Goal: Information Seeking & Learning: Check status

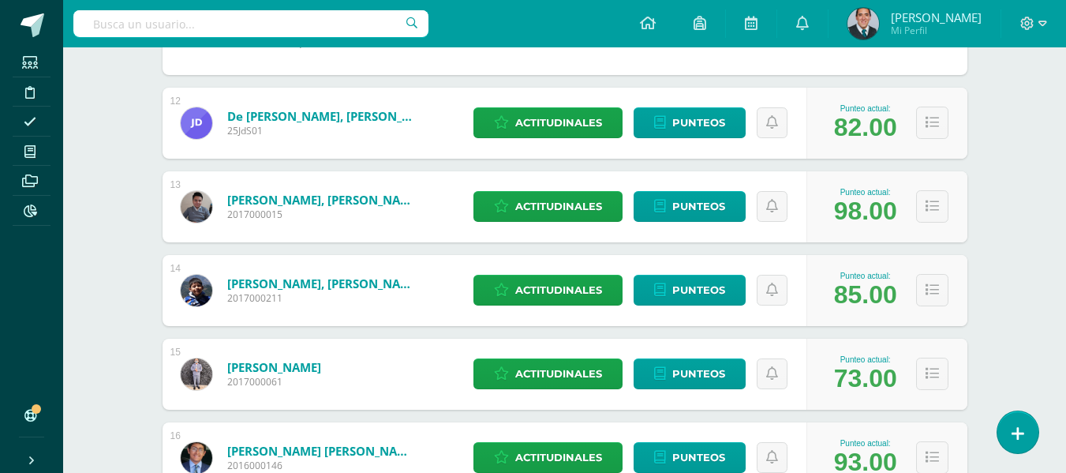
scroll to position [2442, 0]
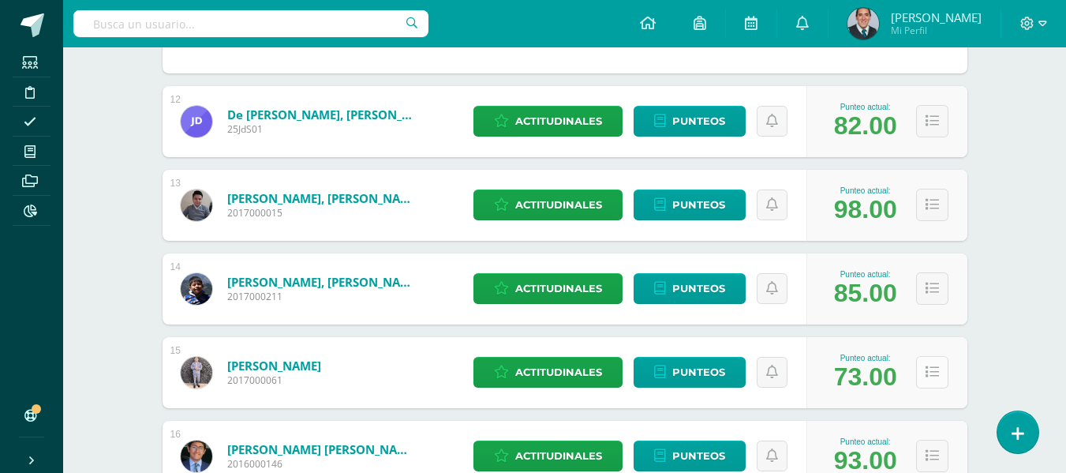
click at [924, 370] on button at bounding box center [932, 372] width 32 height 32
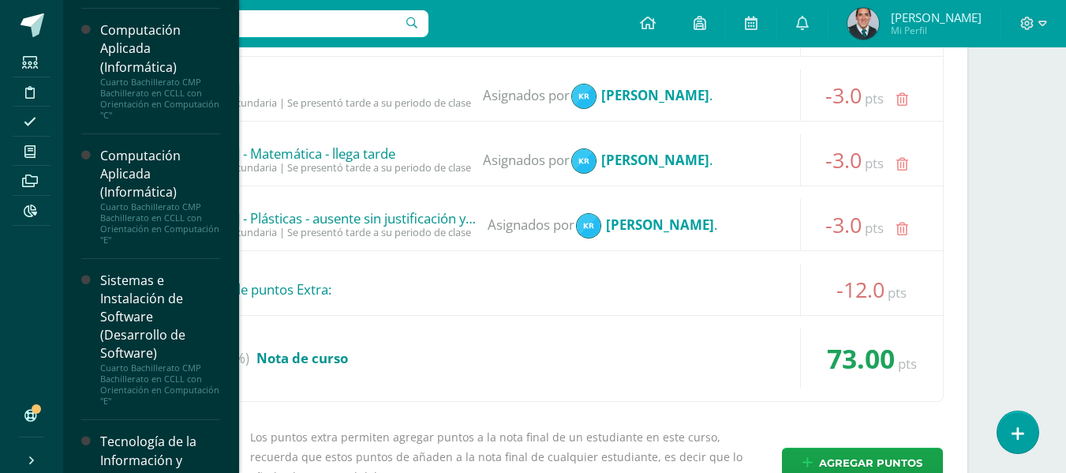
scroll to position [999, 0]
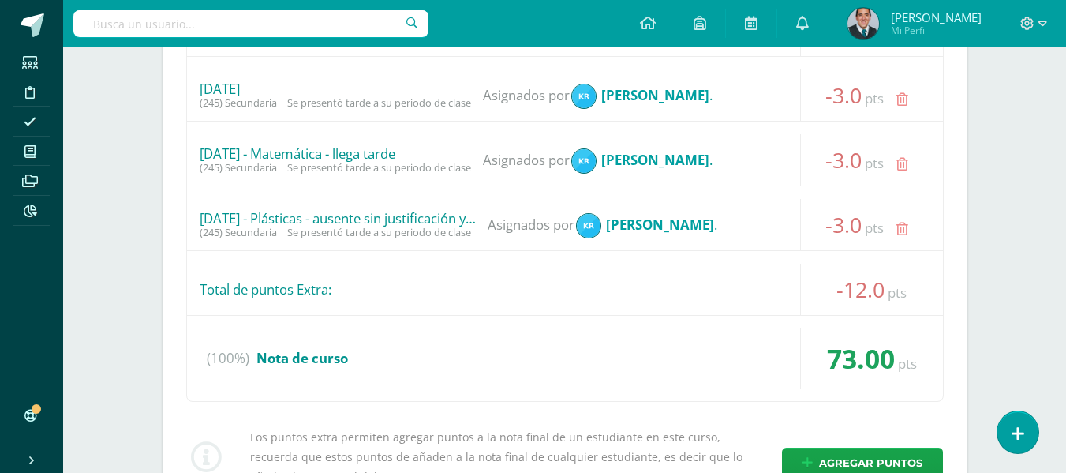
click at [991, 223] on div "Estudiantes (33) Unidad 4 Unidad 4 Unidad 3 Unidad 2 Unidad 1 33 Estudiantes ac…" at bounding box center [565, 406] width 868 height 6805
click at [1027, 33] on div at bounding box center [1033, 23] width 65 height 47
click at [1027, 27] on icon at bounding box center [1027, 24] width 14 height 14
click at [1006, 104] on span "Cerrar sesión" at bounding box center [993, 107] width 71 height 15
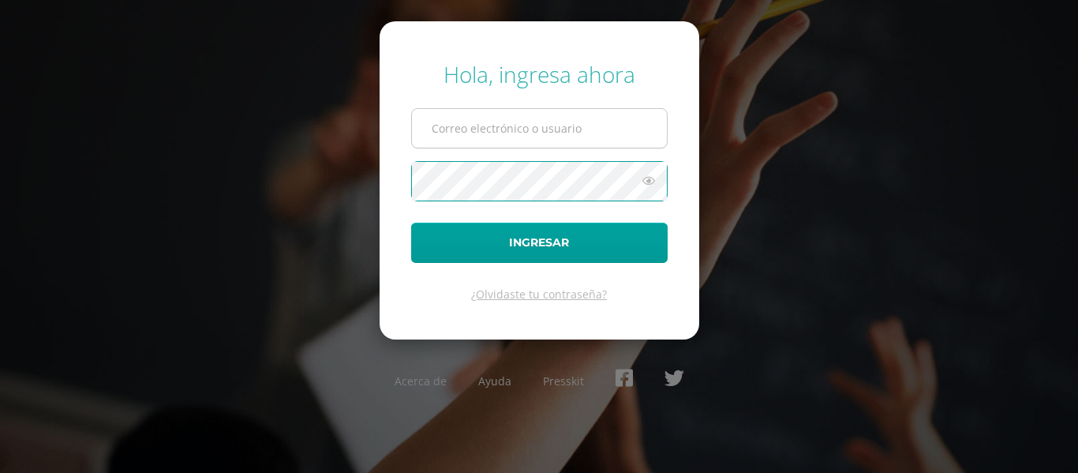
click at [552, 115] on input "text" at bounding box center [539, 128] width 255 height 39
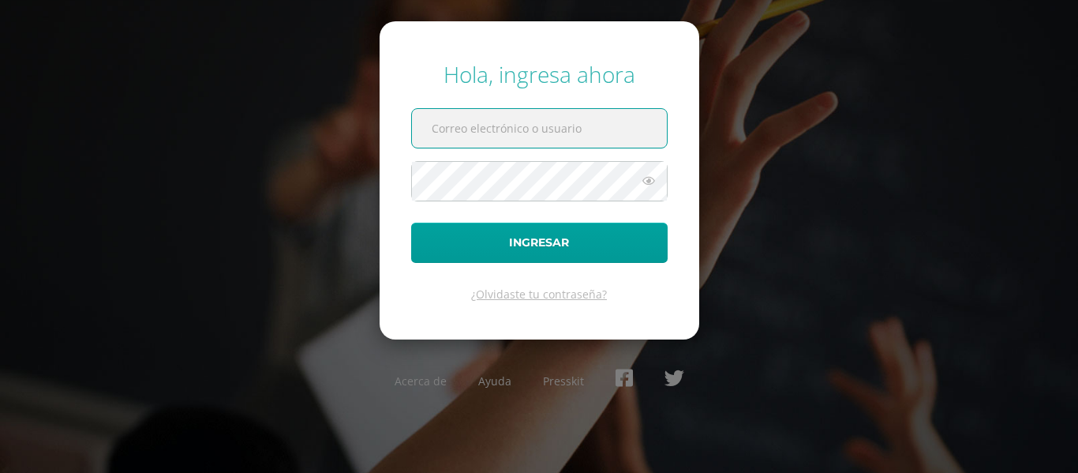
type input "[EMAIL_ADDRESS][DOMAIN_NAME]"
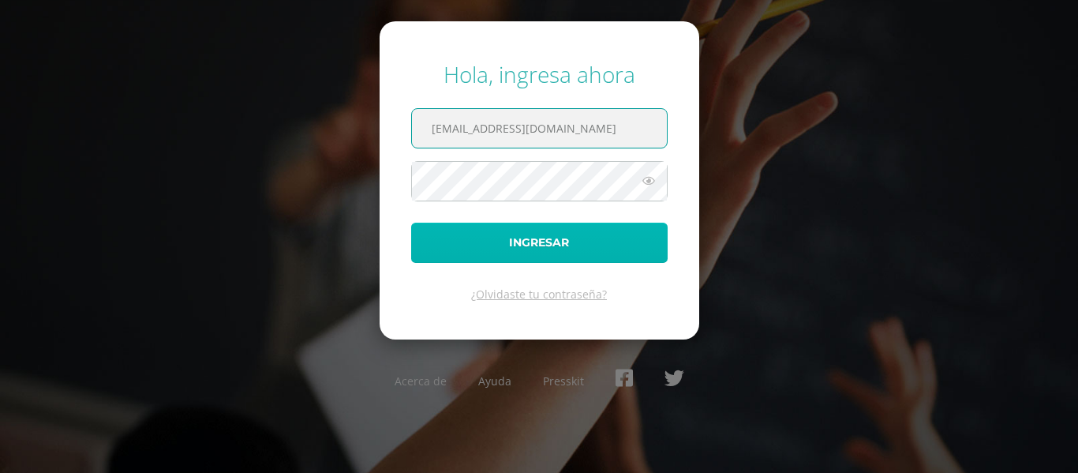
click at [530, 238] on button "Ingresar" at bounding box center [539, 242] width 256 height 40
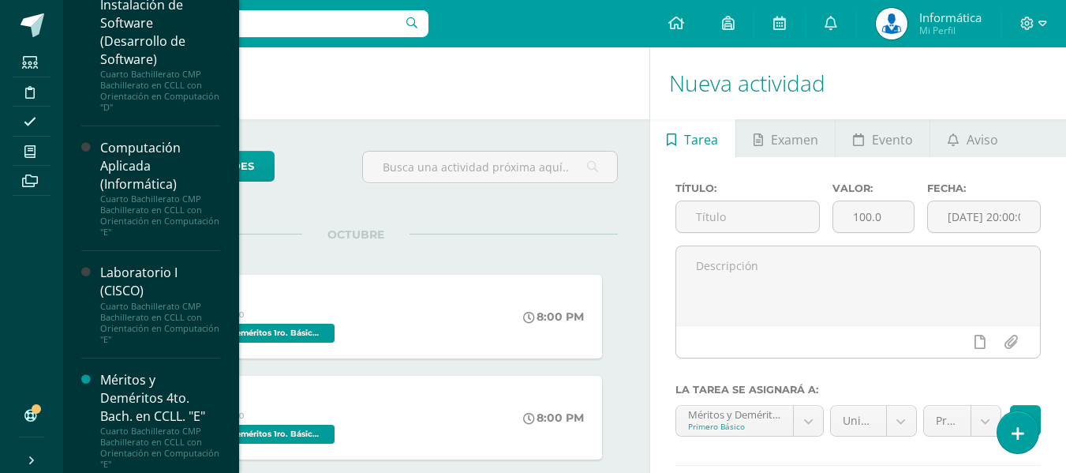
scroll to position [3611, 0]
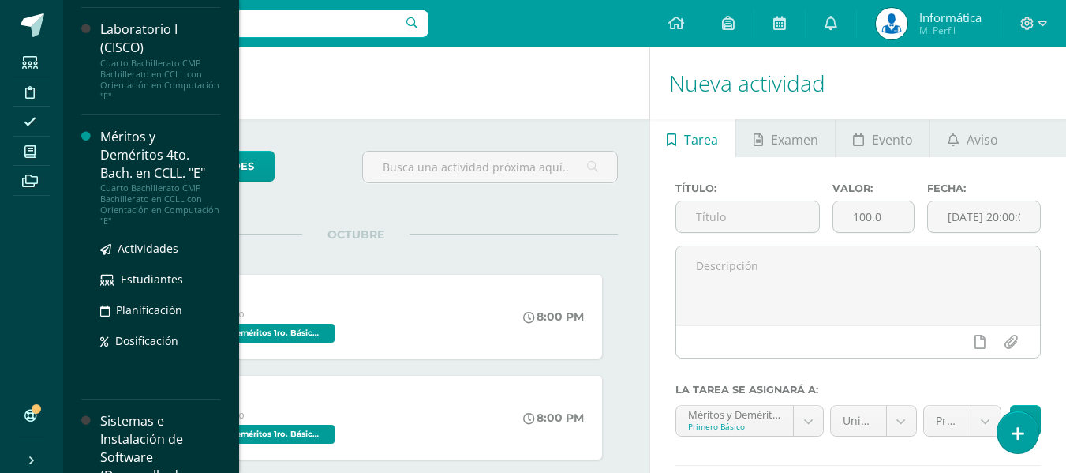
click at [175, 182] on div "Méritos y Deméritos 4to. Bach. en CCLL. "E"" at bounding box center [160, 155] width 120 height 54
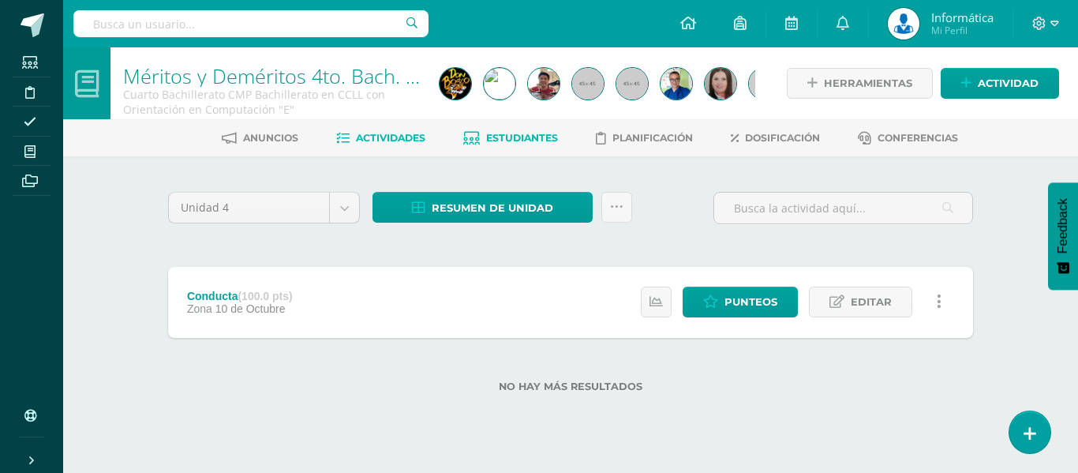
click at [509, 134] on span "Estudiantes" at bounding box center [522, 138] width 72 height 12
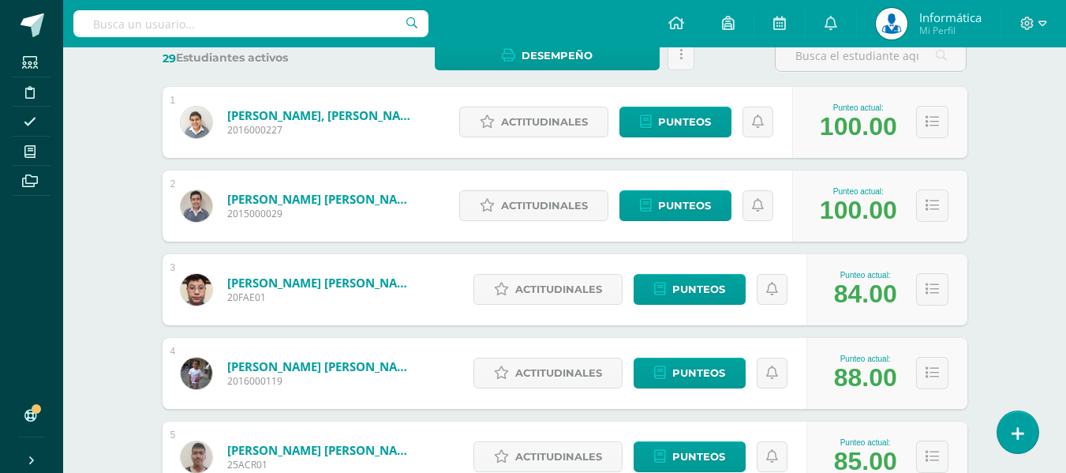
scroll to position [263, 0]
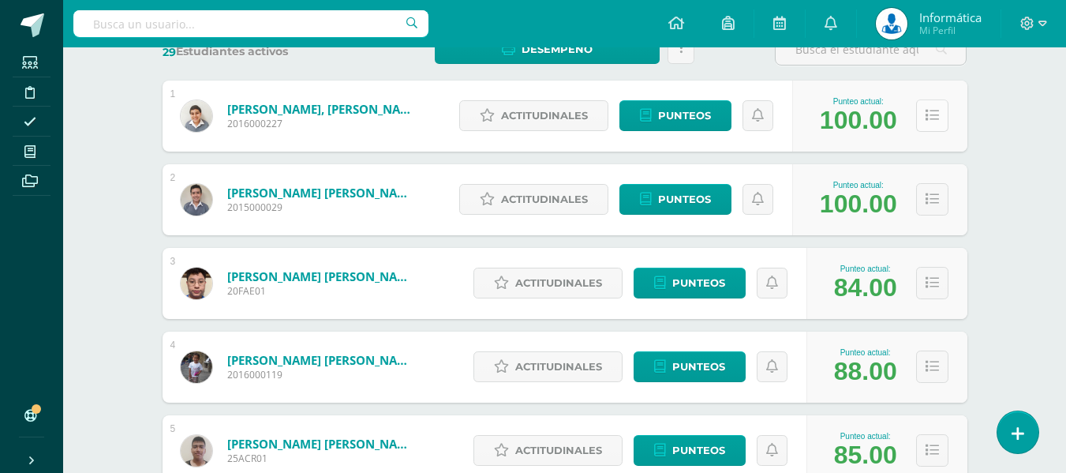
click at [933, 119] on icon at bounding box center [931, 115] width 13 height 13
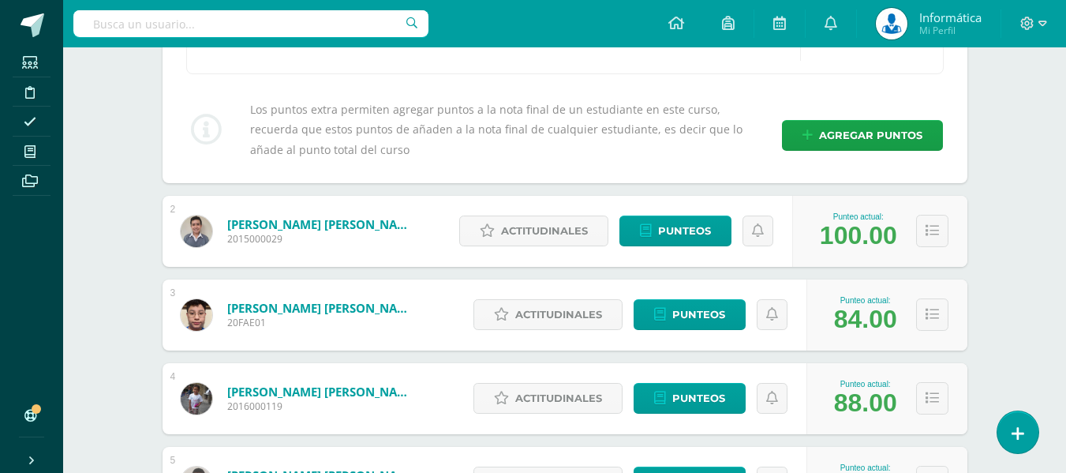
scroll to position [1130, 0]
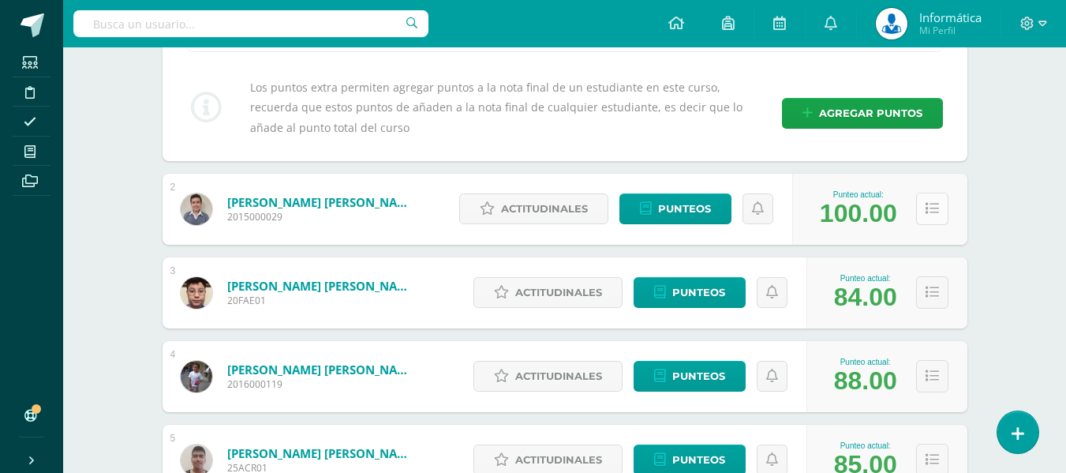
click at [928, 202] on icon at bounding box center [931, 208] width 13 height 13
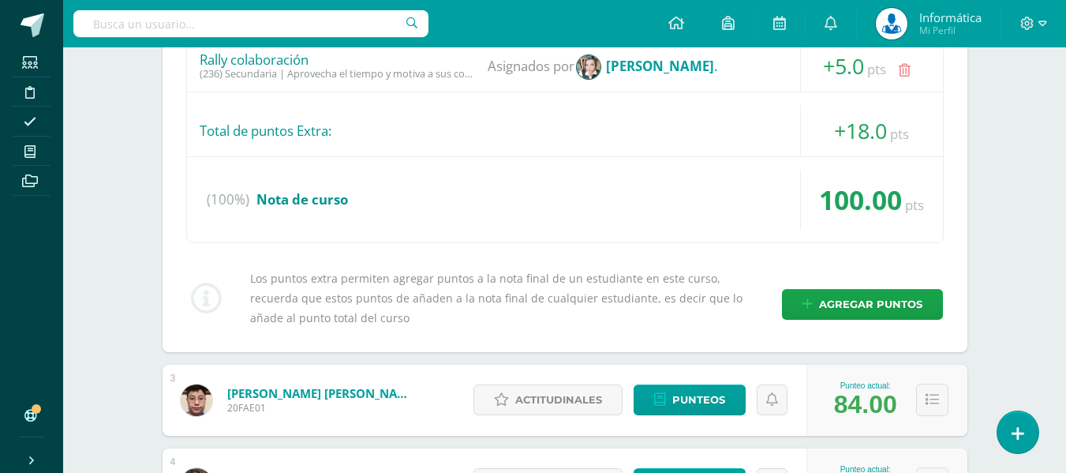
scroll to position [1998, 0]
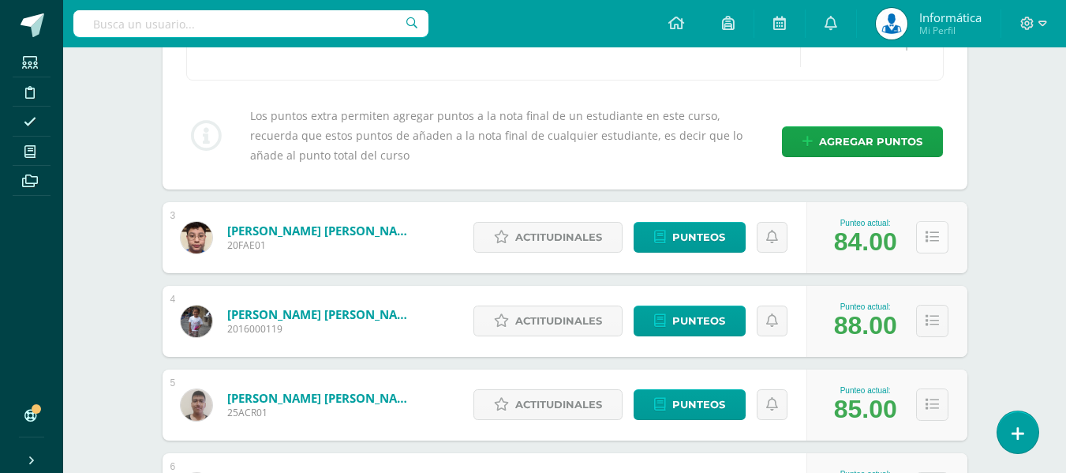
click at [928, 235] on icon at bounding box center [931, 236] width 13 height 13
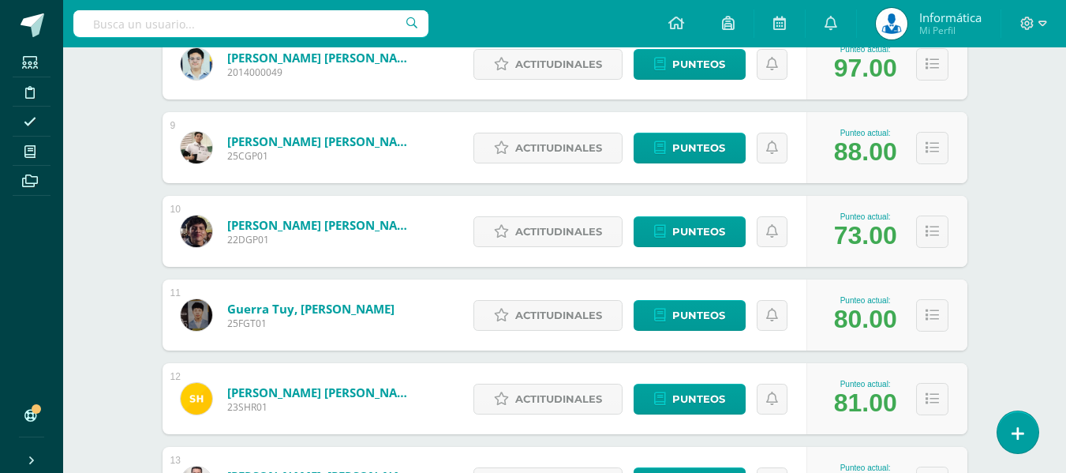
scroll to position [3339, 0]
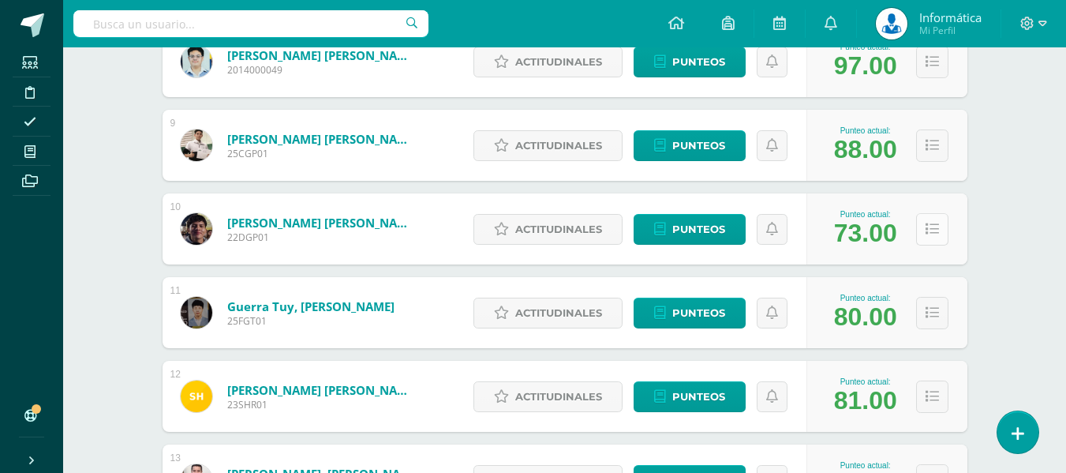
click at [936, 230] on icon at bounding box center [931, 228] width 13 height 13
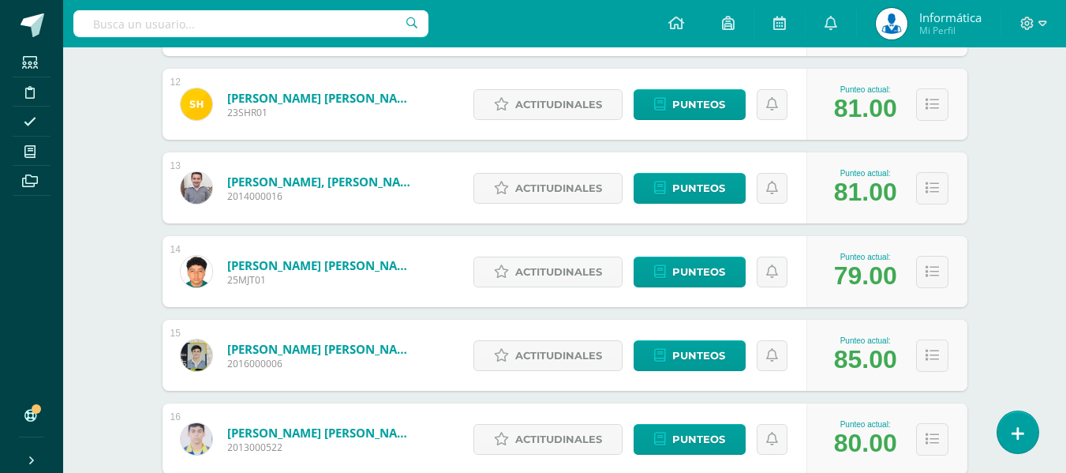
scroll to position [4601, 0]
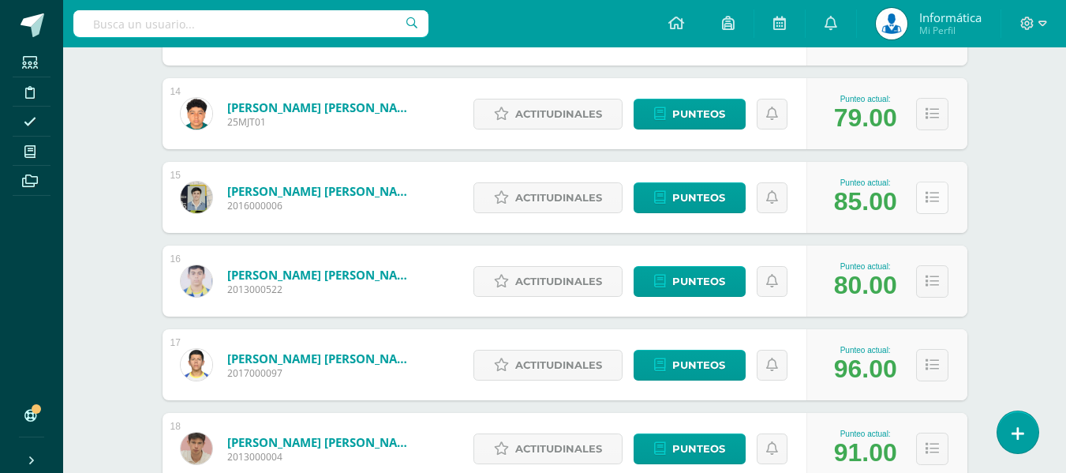
click at [928, 196] on icon at bounding box center [931, 197] width 13 height 13
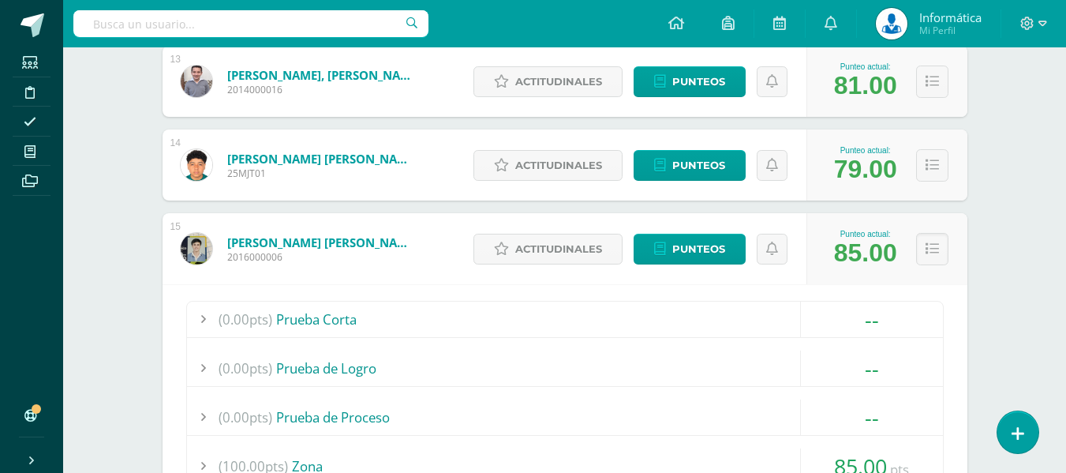
scroll to position [4523, 0]
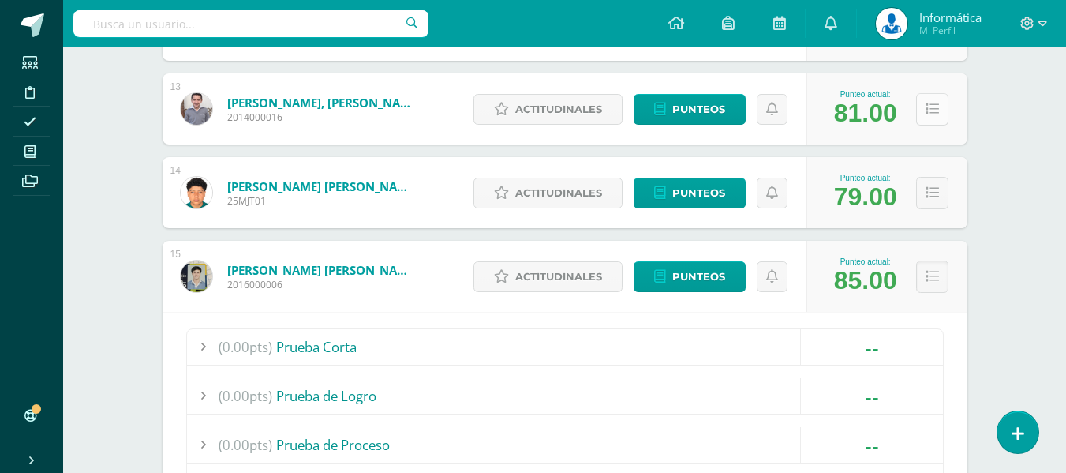
click at [925, 110] on icon at bounding box center [931, 109] width 13 height 13
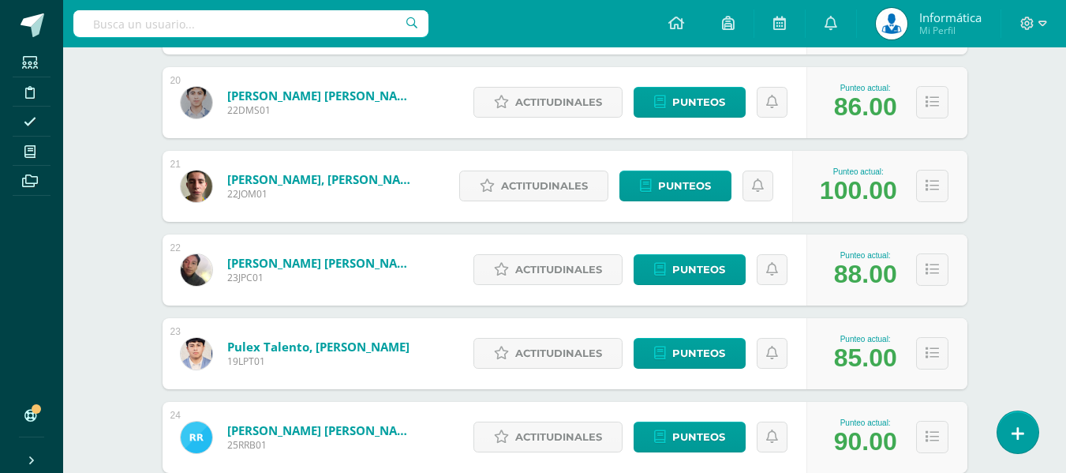
scroll to position [7205, 0]
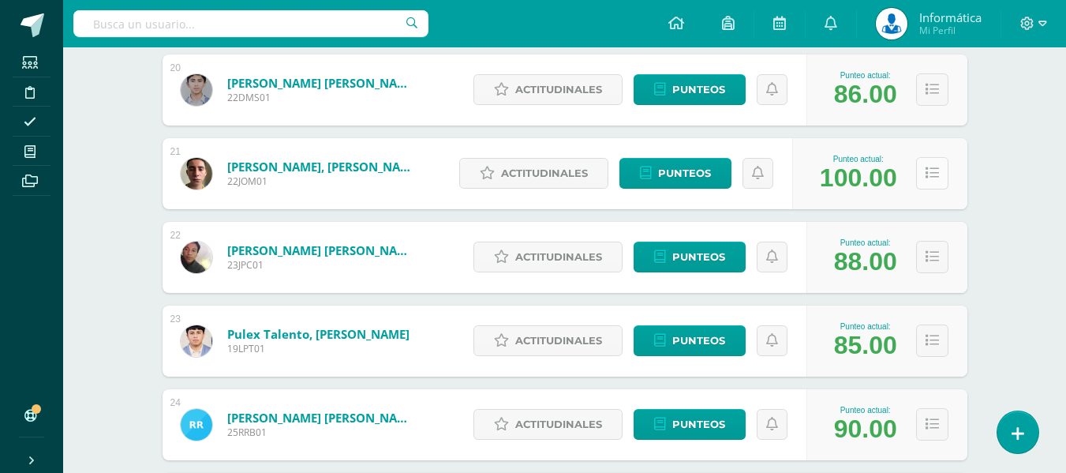
click at [935, 177] on icon at bounding box center [931, 172] width 13 height 13
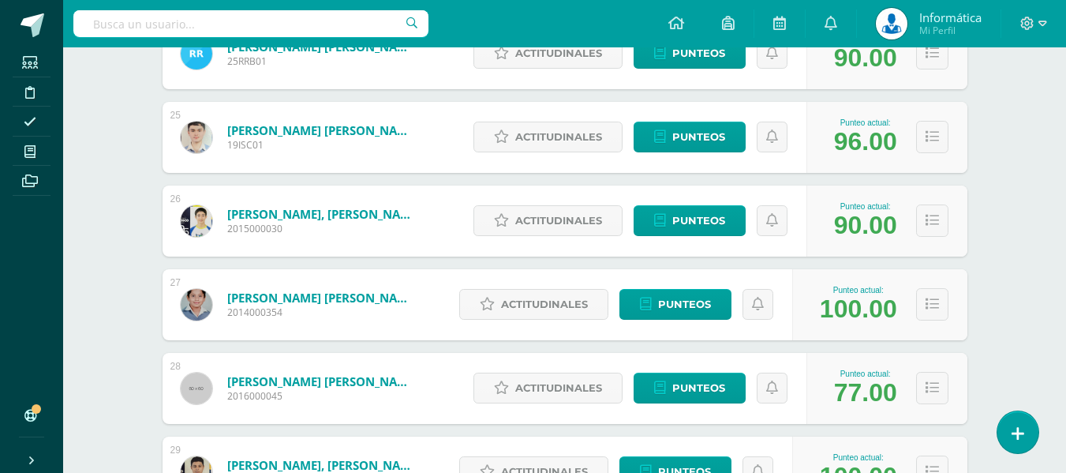
scroll to position [8467, 0]
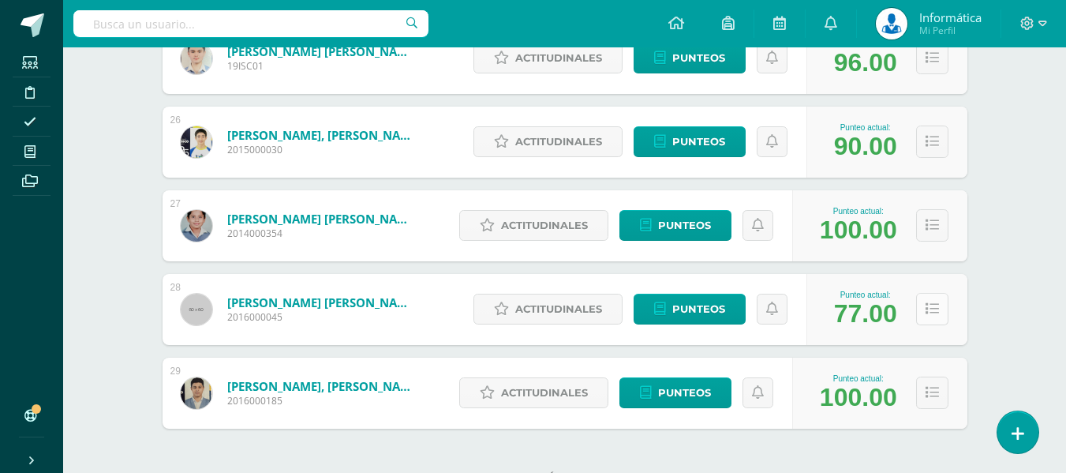
click at [926, 306] on icon at bounding box center [931, 308] width 13 height 13
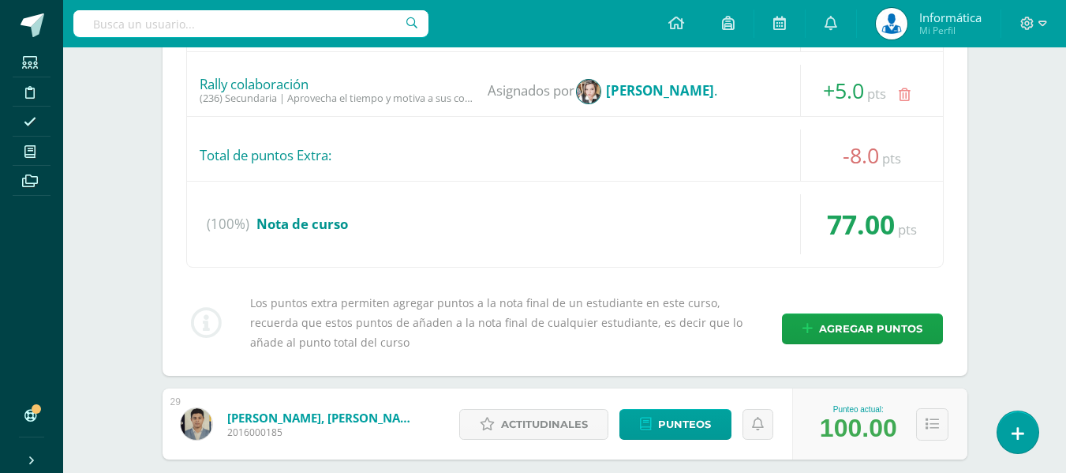
scroll to position [9404, 0]
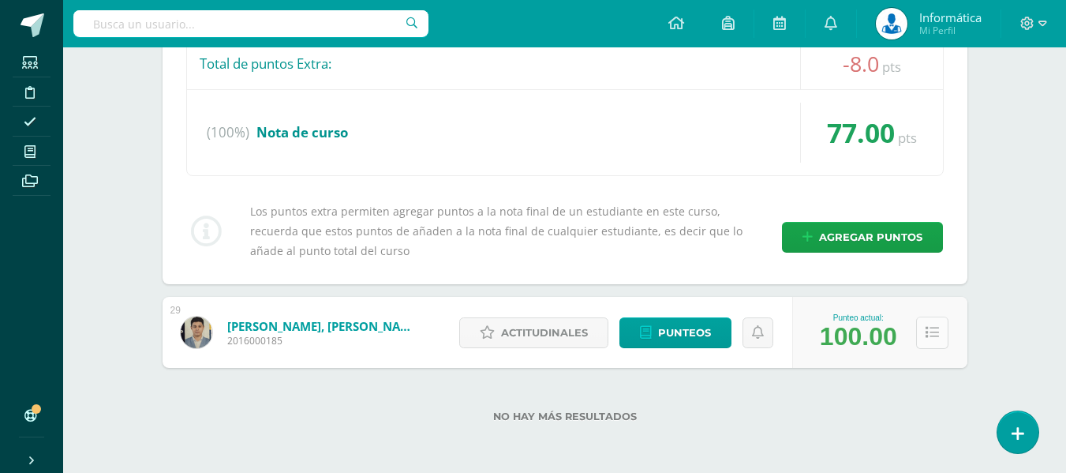
click at [938, 334] on button at bounding box center [932, 332] width 32 height 32
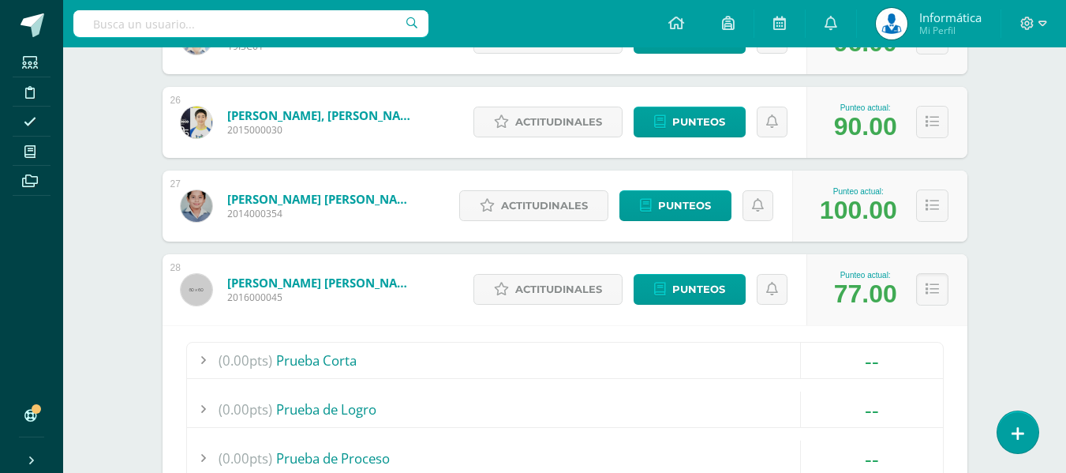
scroll to position [8244, 0]
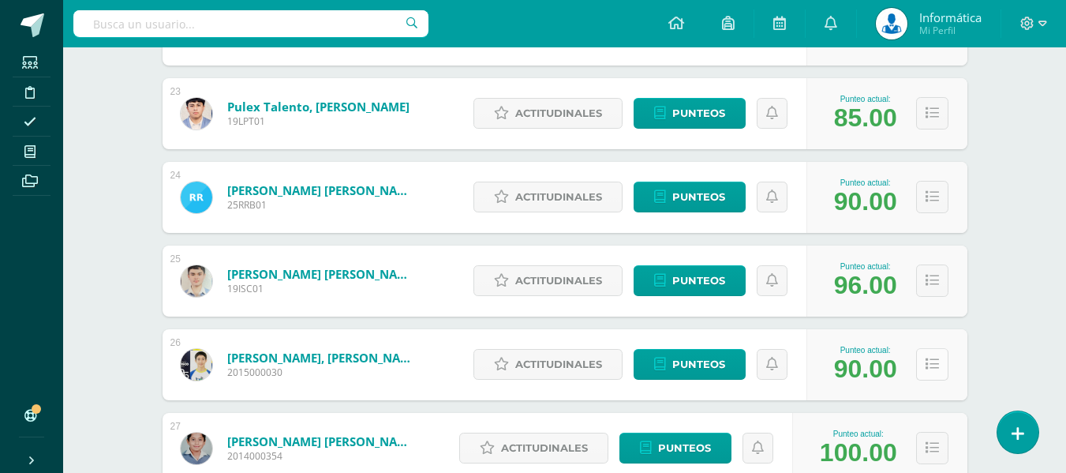
click at [921, 360] on button at bounding box center [932, 364] width 32 height 32
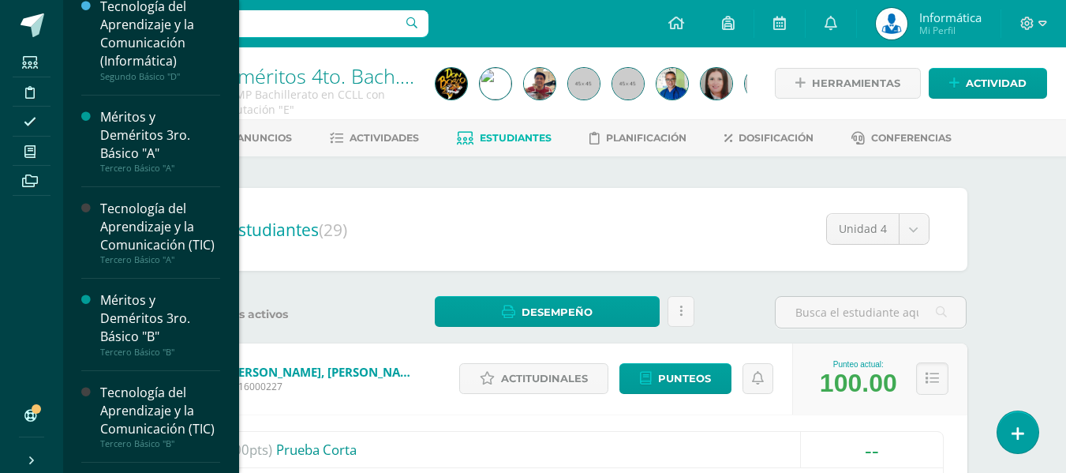
scroll to position [1590, 0]
